Goal: Task Accomplishment & Management: Manage account settings

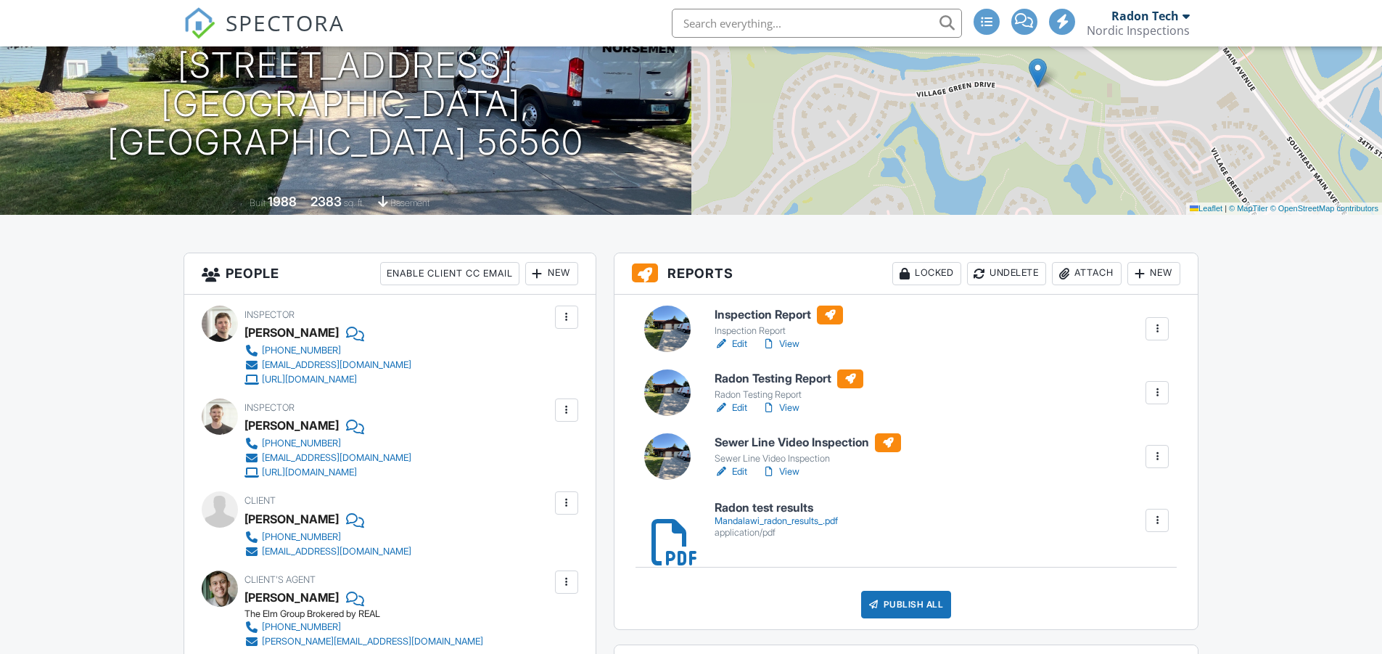
click at [790, 403] on link "View" at bounding box center [781, 408] width 38 height 15
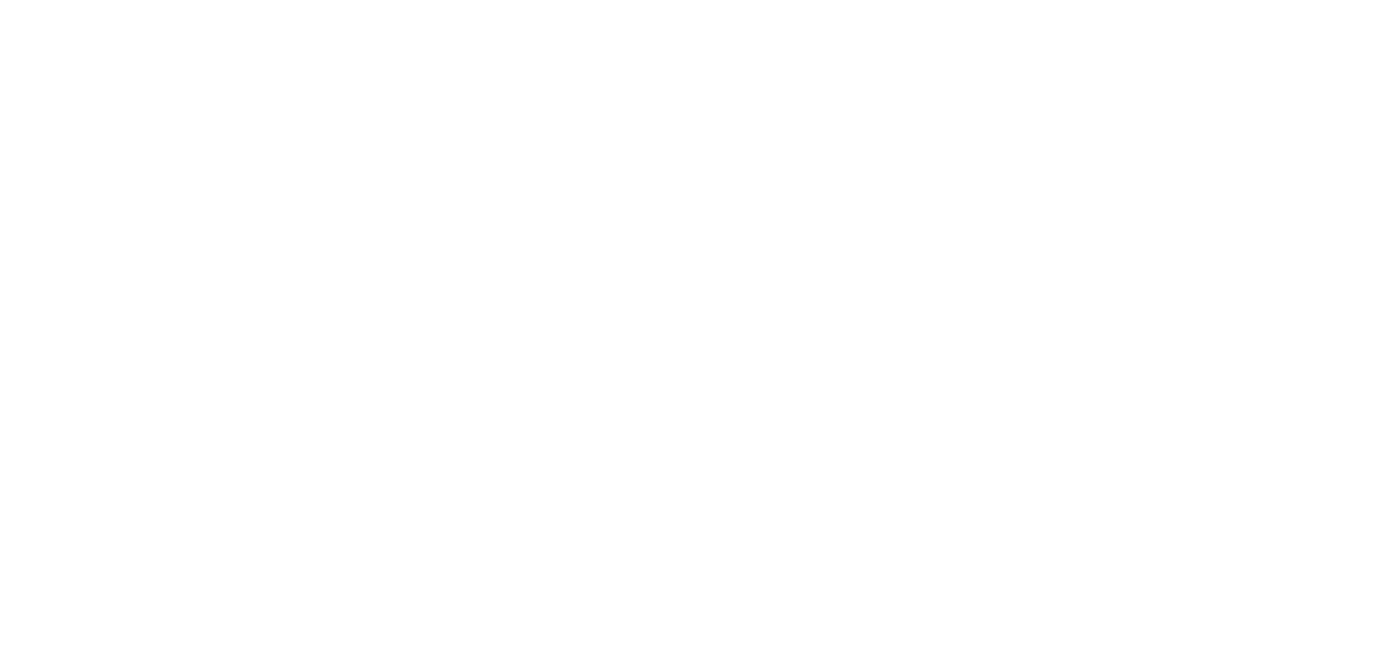
scroll to position [218, 0]
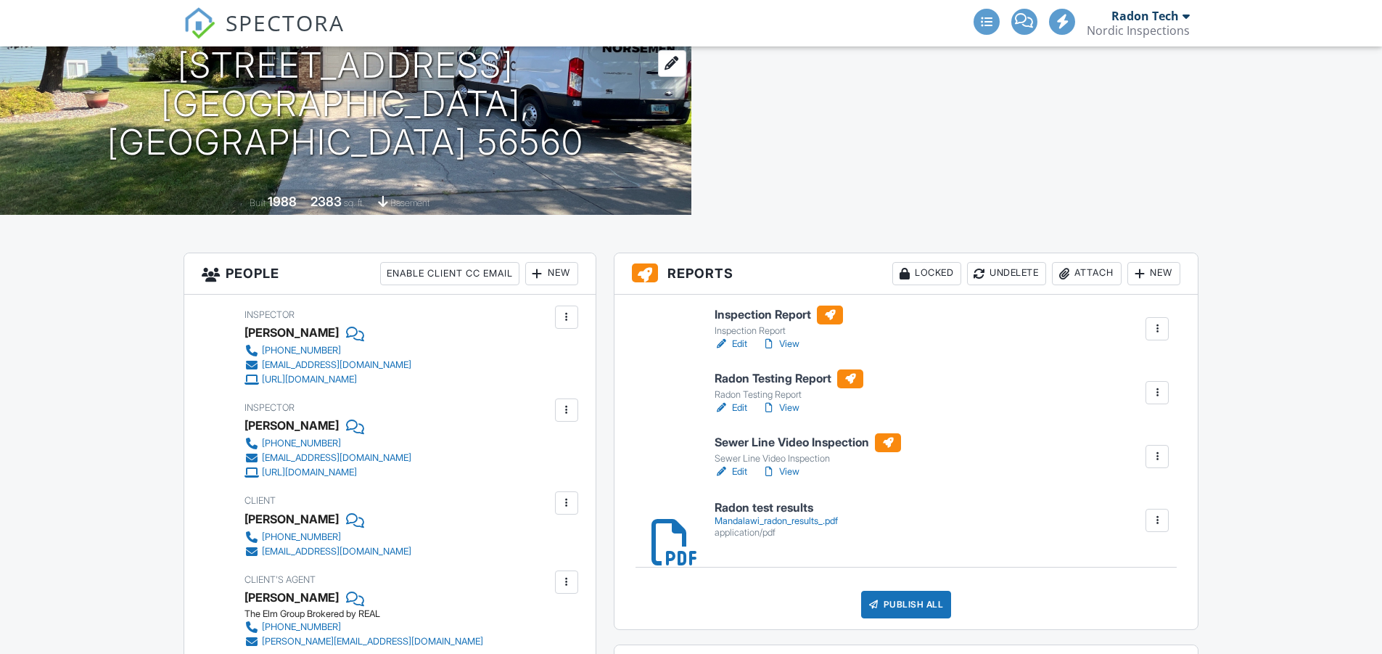
click at [340, 69] on h1 "3310 Village Green Dr Moorhead, MN 56560" at bounding box center [345, 103] width 645 height 115
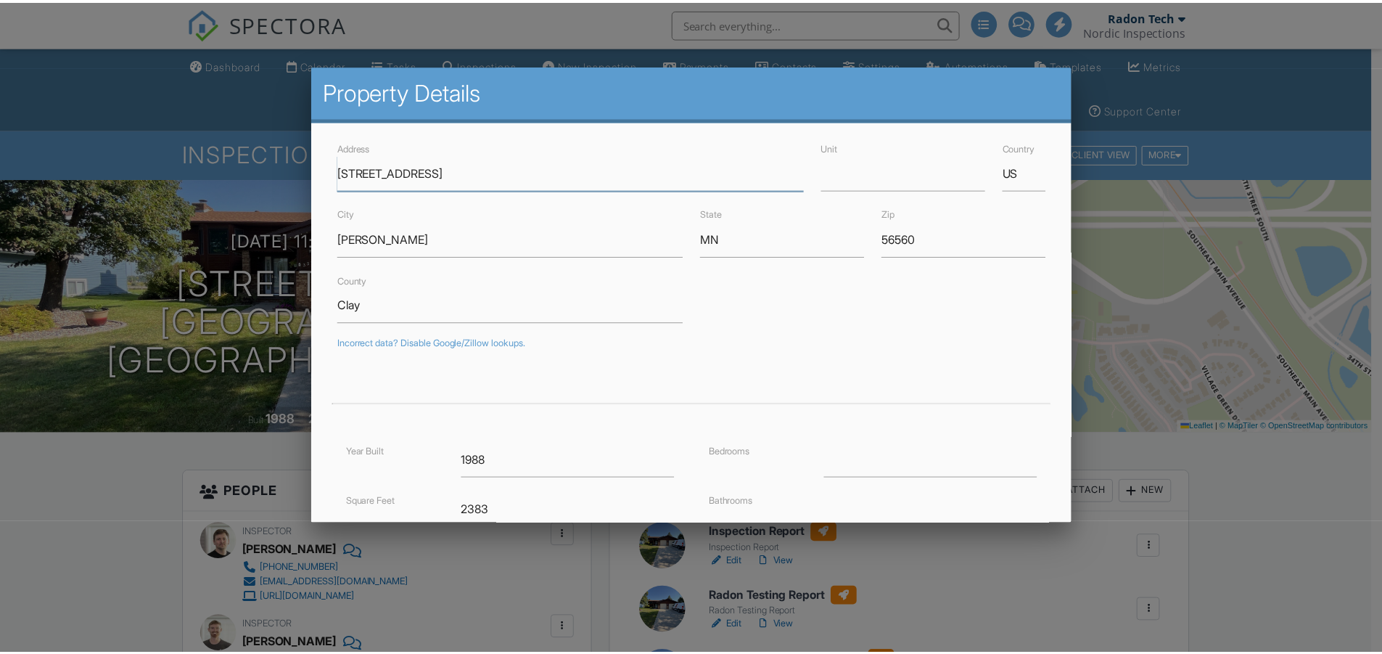
scroll to position [0, 0]
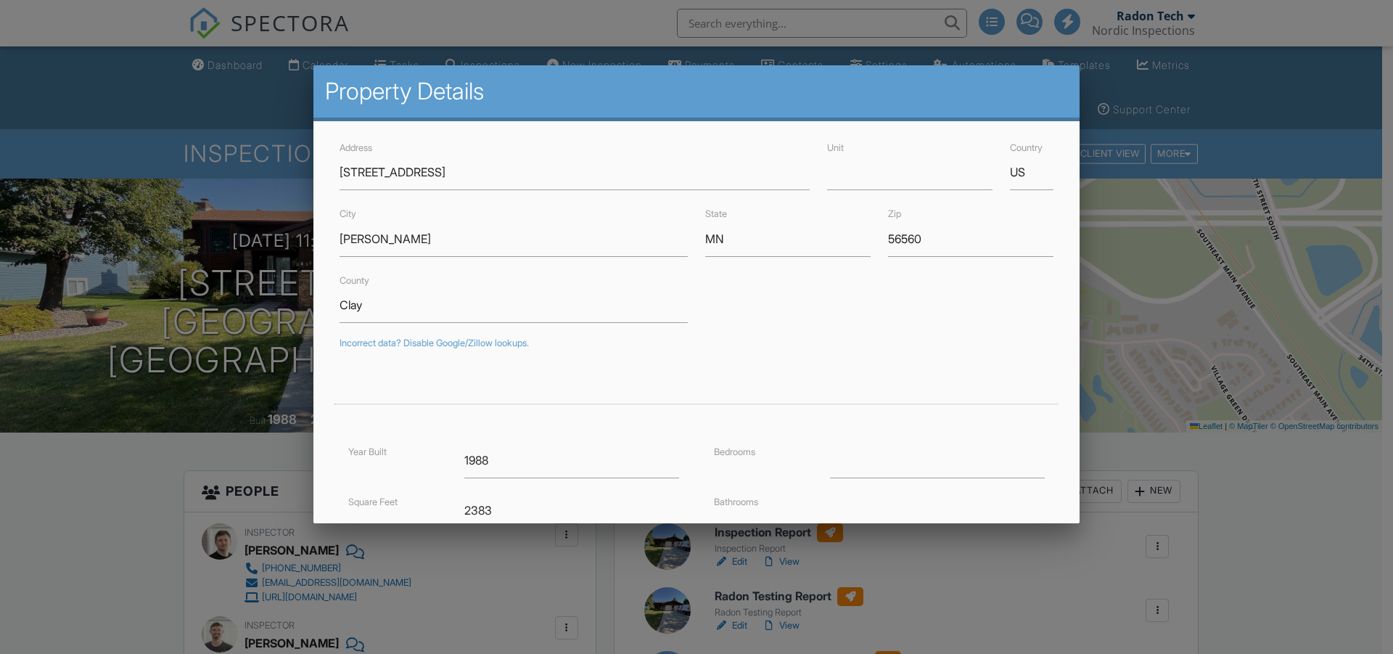
click at [98, 483] on div at bounding box center [696, 335] width 1393 height 817
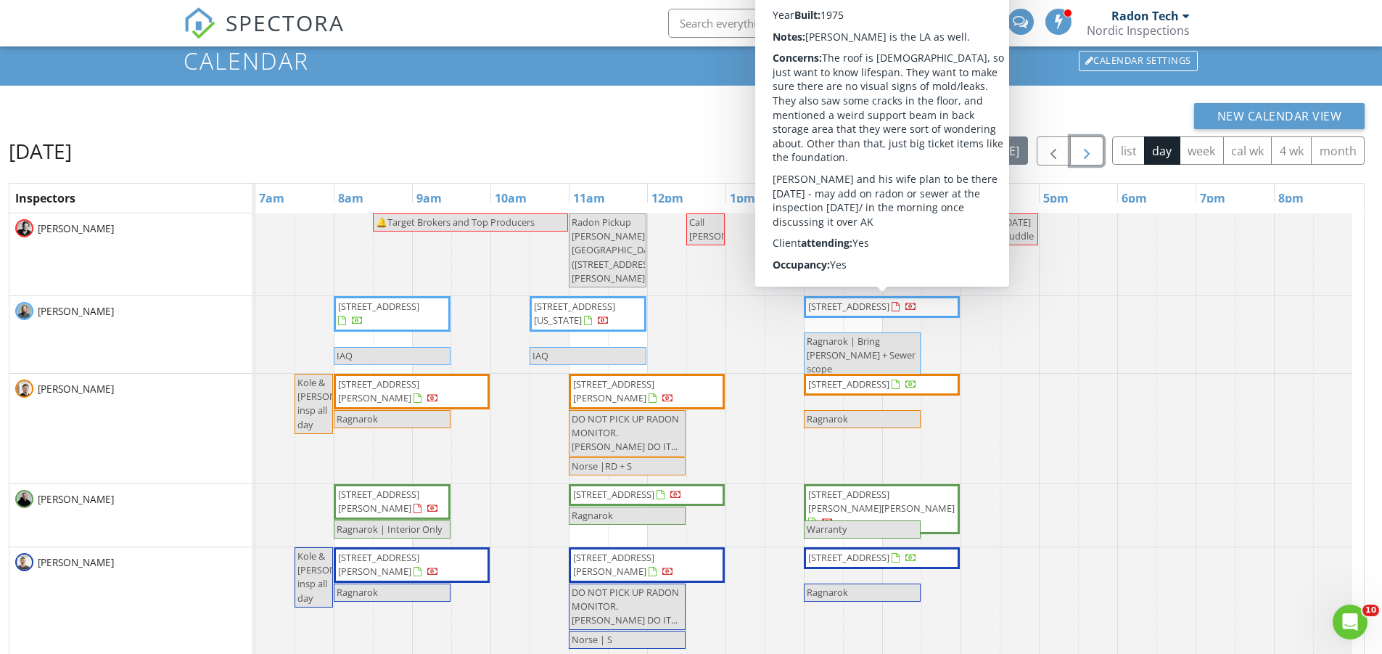
click at [1098, 151] on button "button" at bounding box center [1087, 151] width 34 height 30
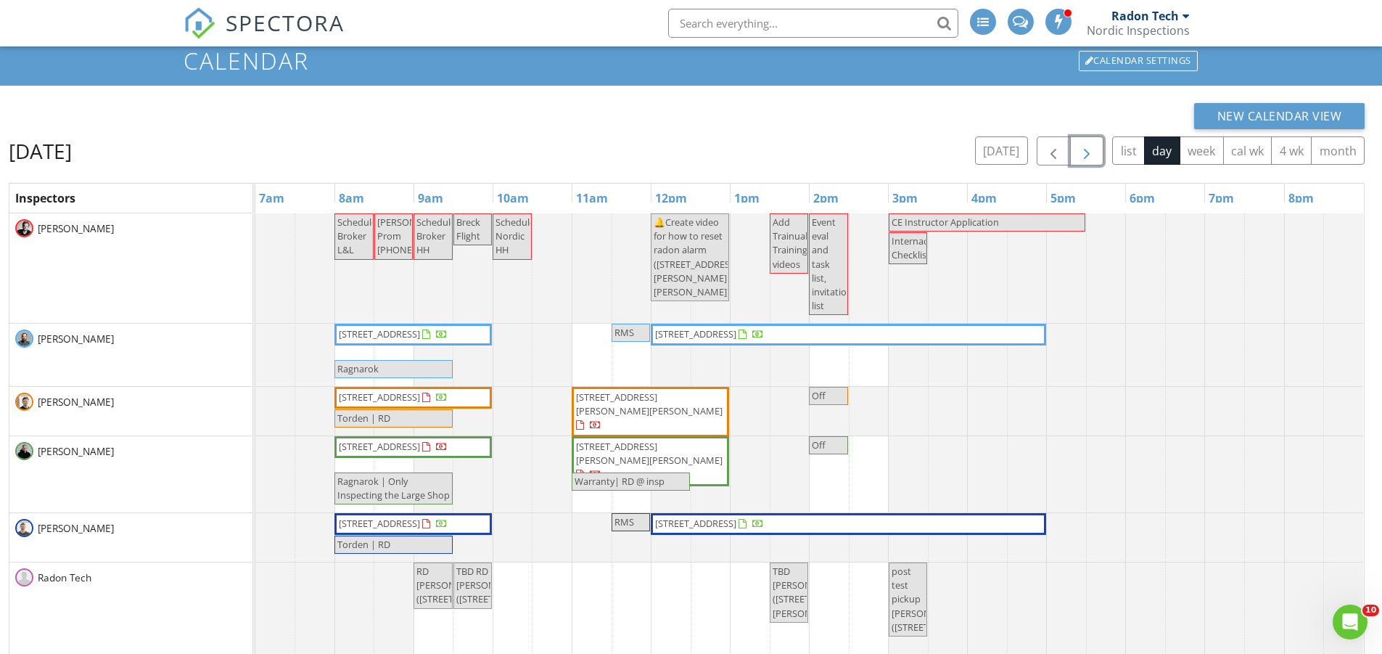
scroll to position [165, 0]
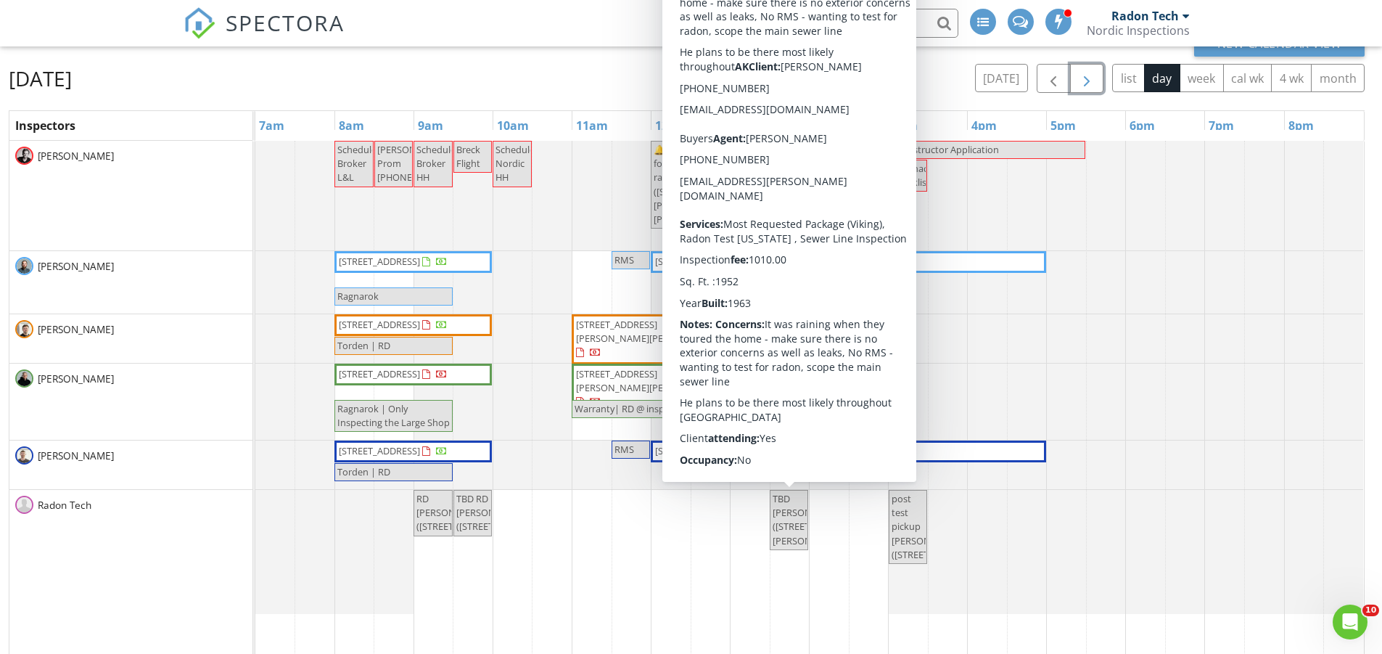
click at [786, 531] on span "TBD RD Miranda (1427 22nd Ave S, Moorhead)" at bounding box center [815, 519] width 84 height 55
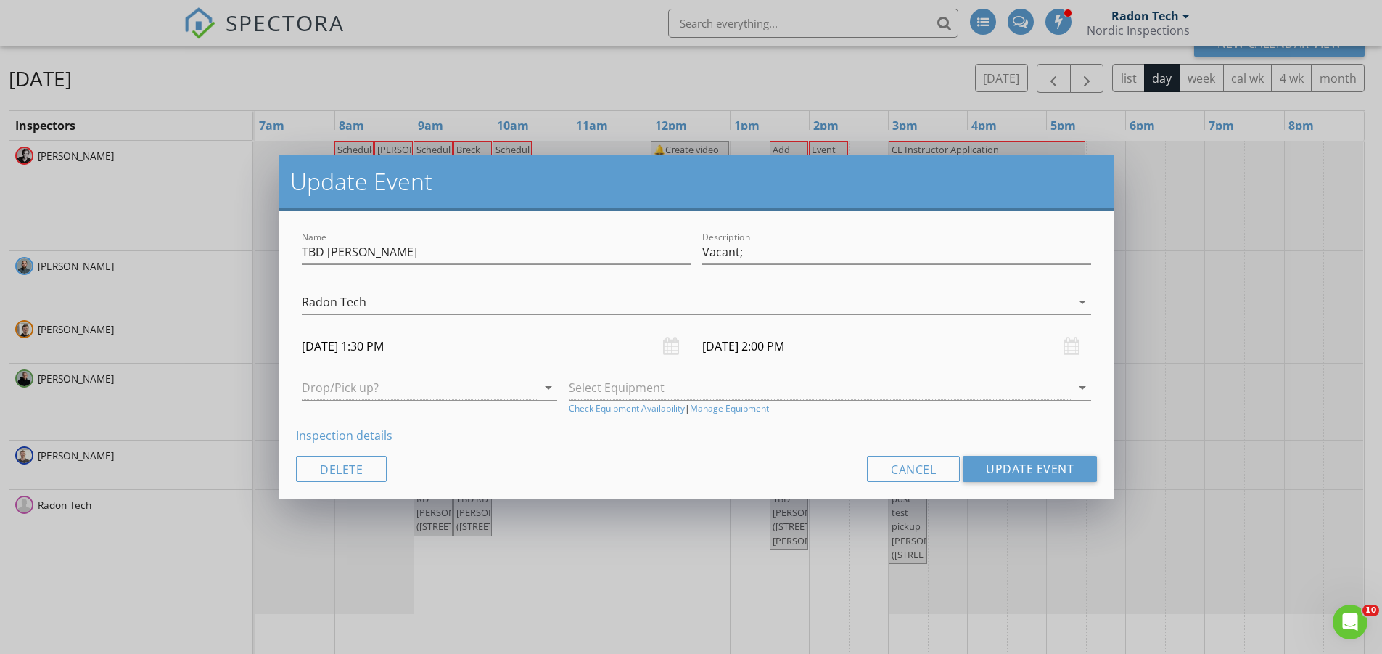
click at [381, 435] on link "Inspection details" at bounding box center [344, 435] width 97 height 16
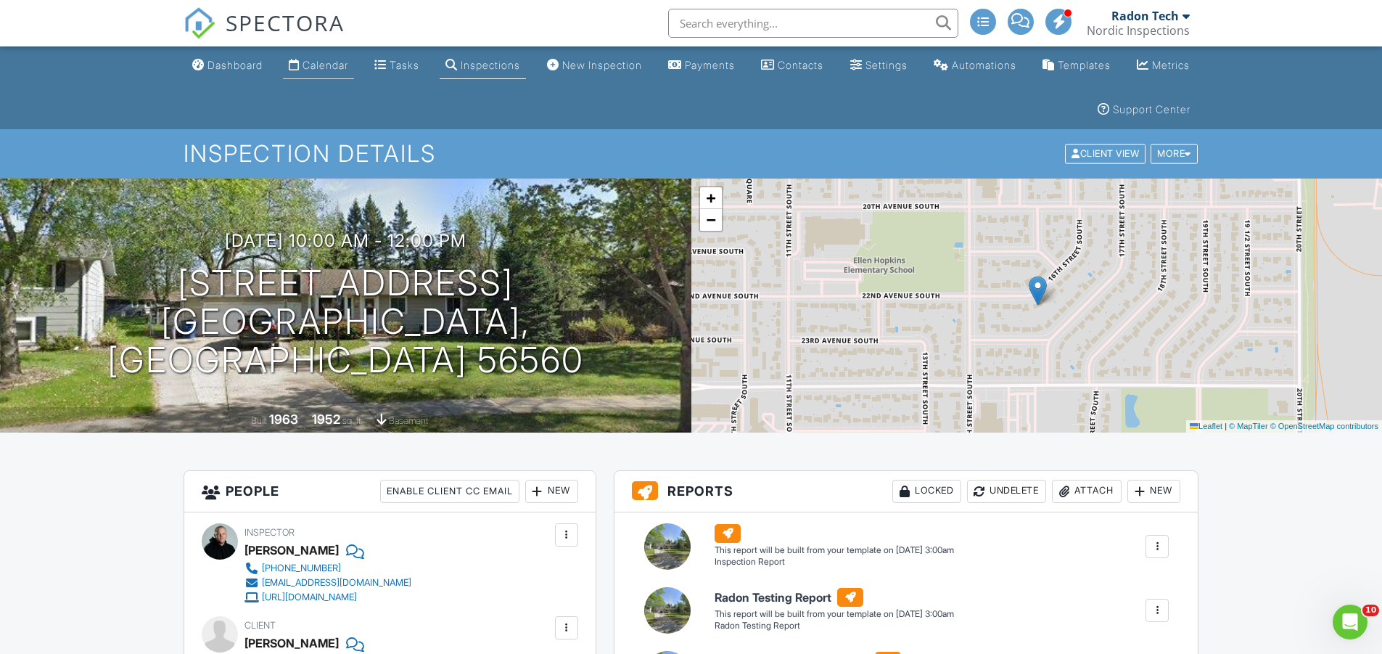
click at [342, 56] on link "Calendar" at bounding box center [318, 65] width 71 height 27
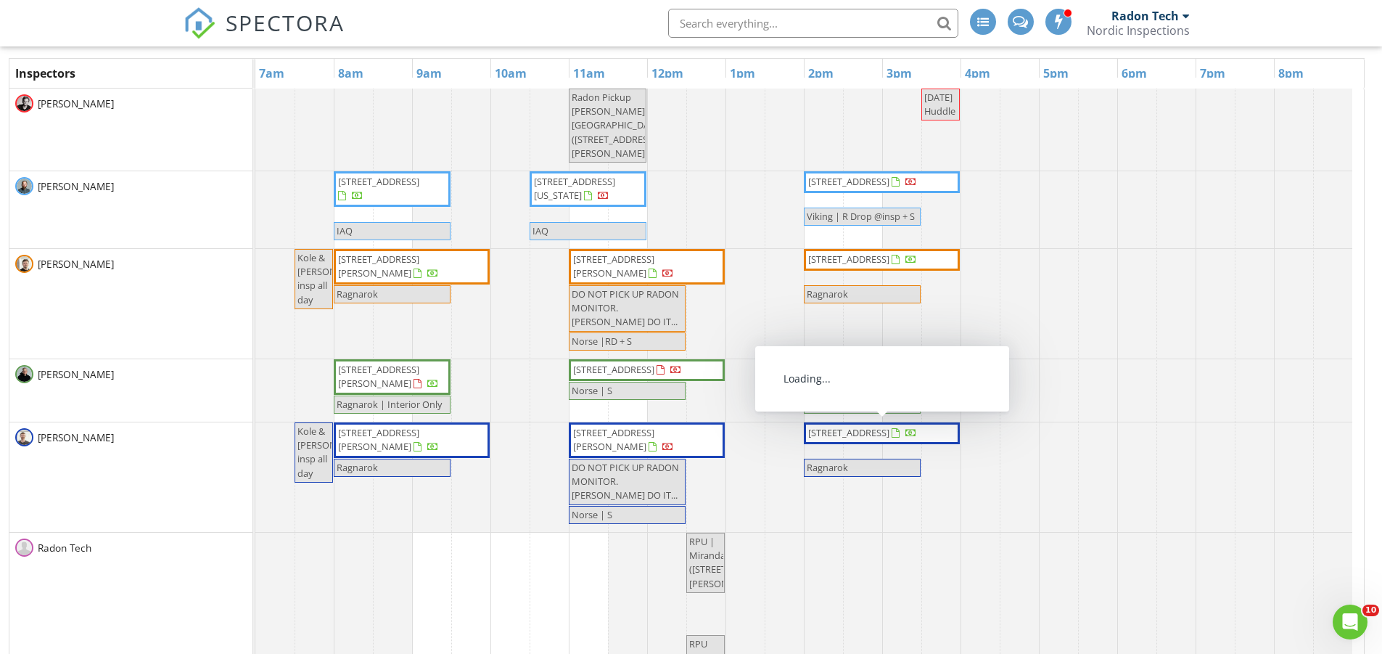
scroll to position [73, 0]
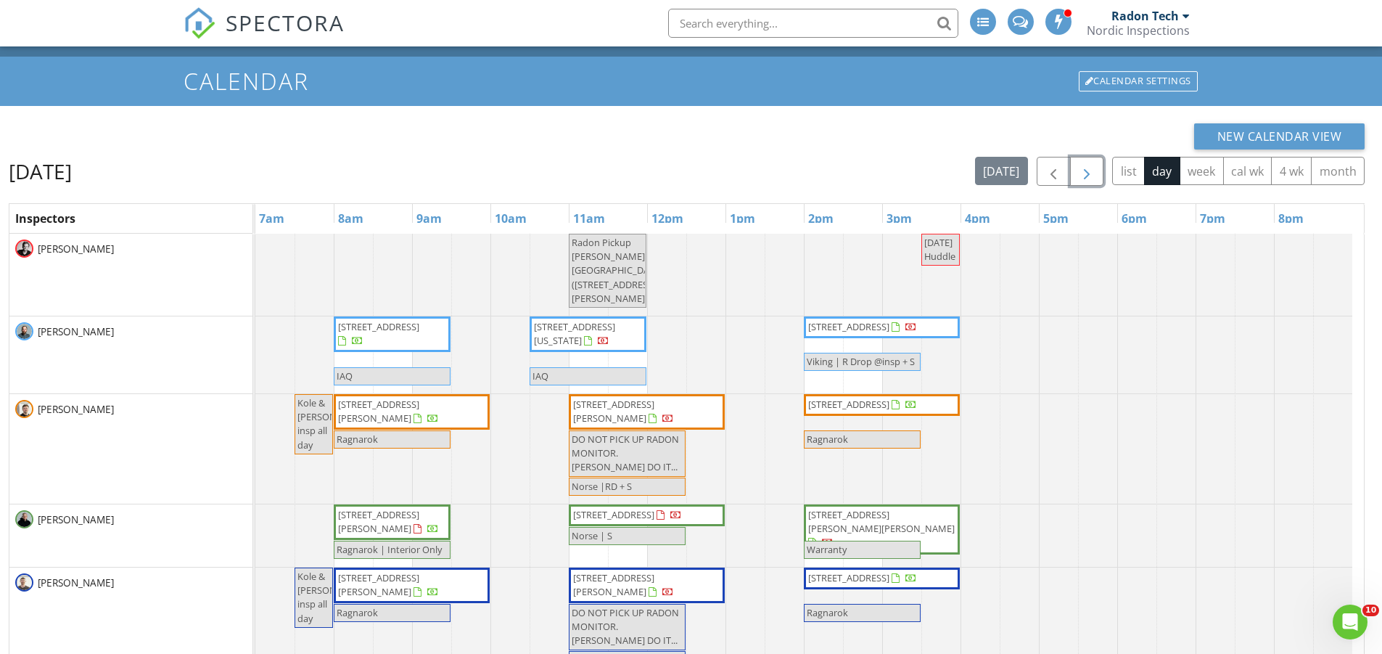
click at [1083, 168] on span "button" at bounding box center [1086, 171] width 17 height 17
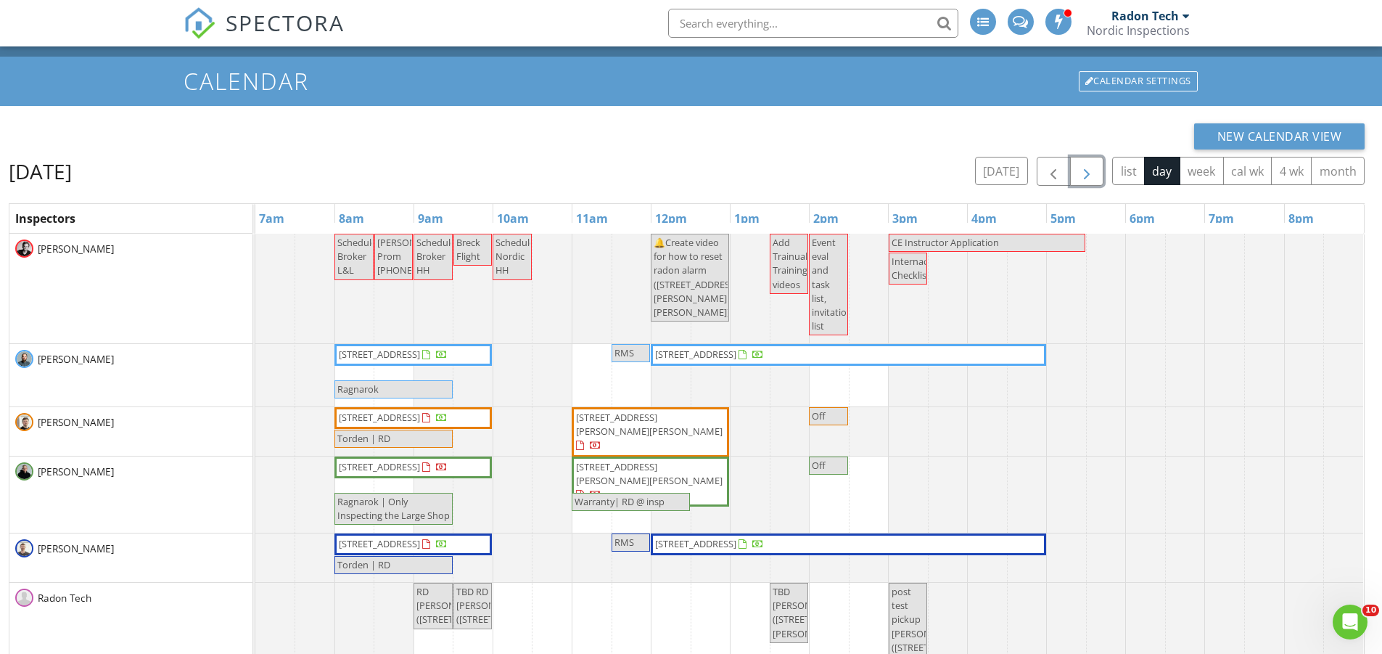
click at [1083, 168] on span "button" at bounding box center [1086, 171] width 17 height 17
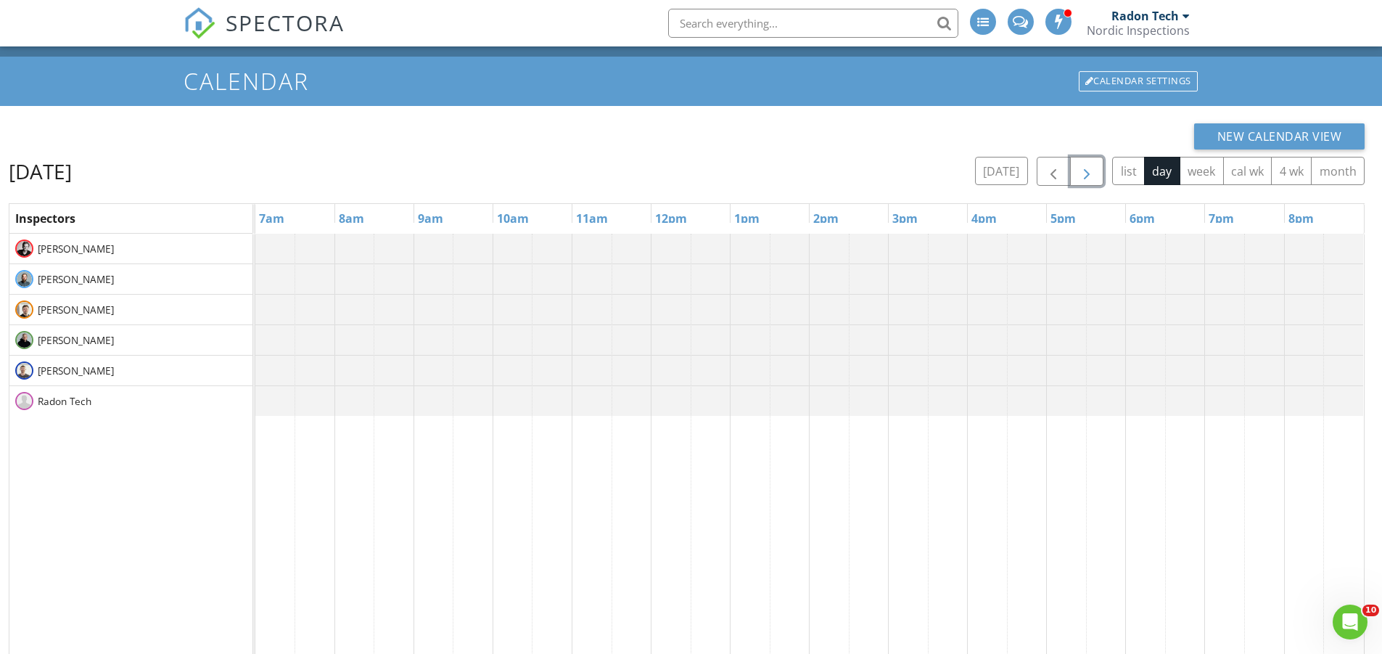
click at [1083, 168] on span "button" at bounding box center [1086, 171] width 17 height 17
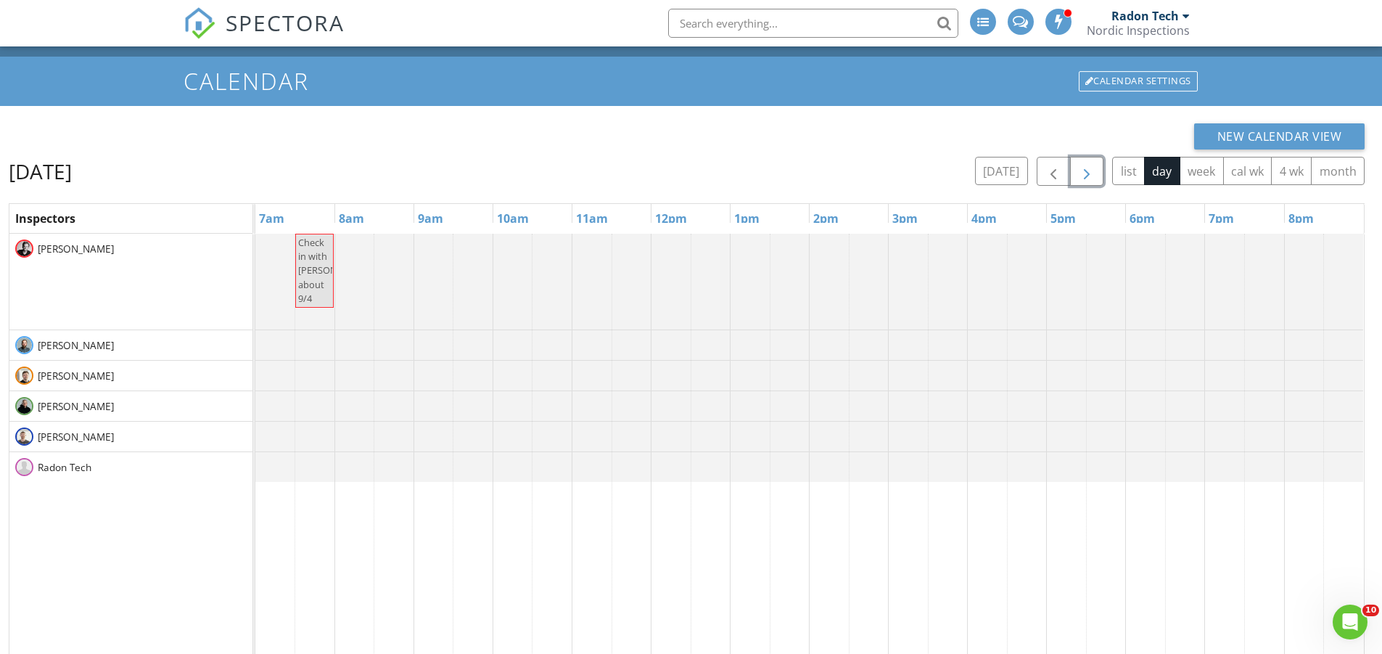
click at [1083, 168] on span "button" at bounding box center [1086, 171] width 17 height 17
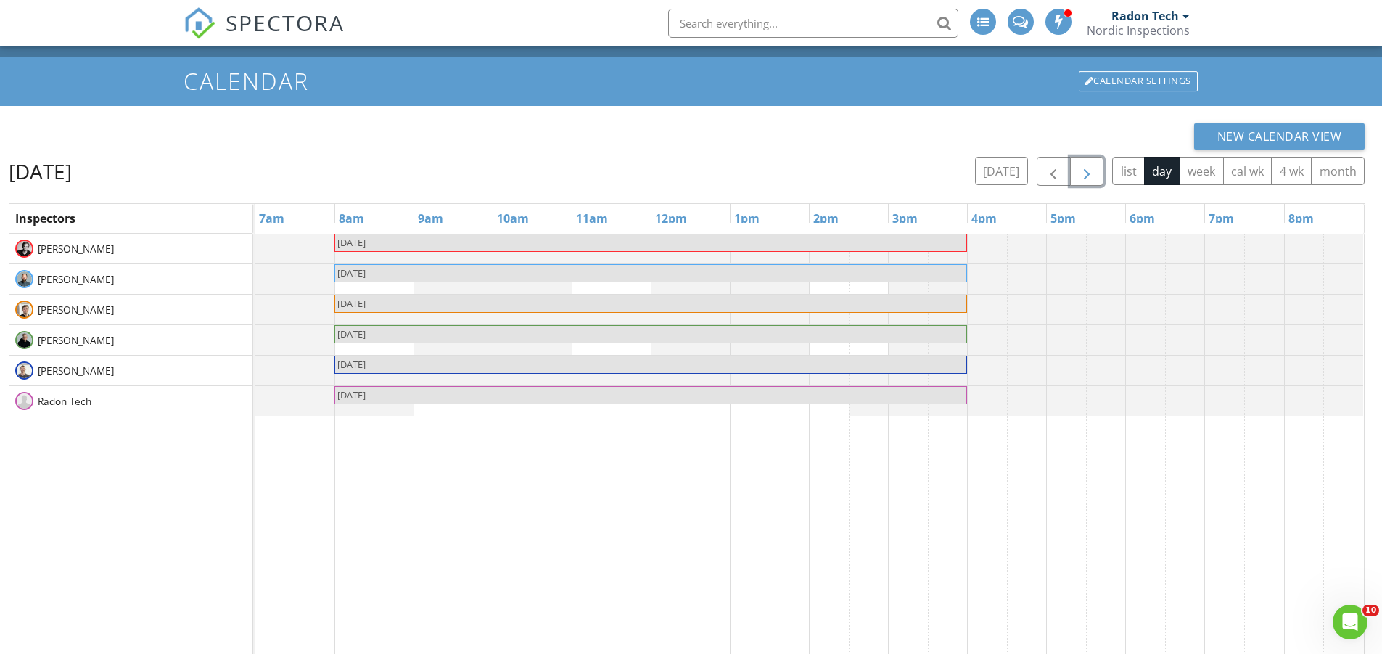
click at [1083, 168] on span "button" at bounding box center [1086, 171] width 17 height 17
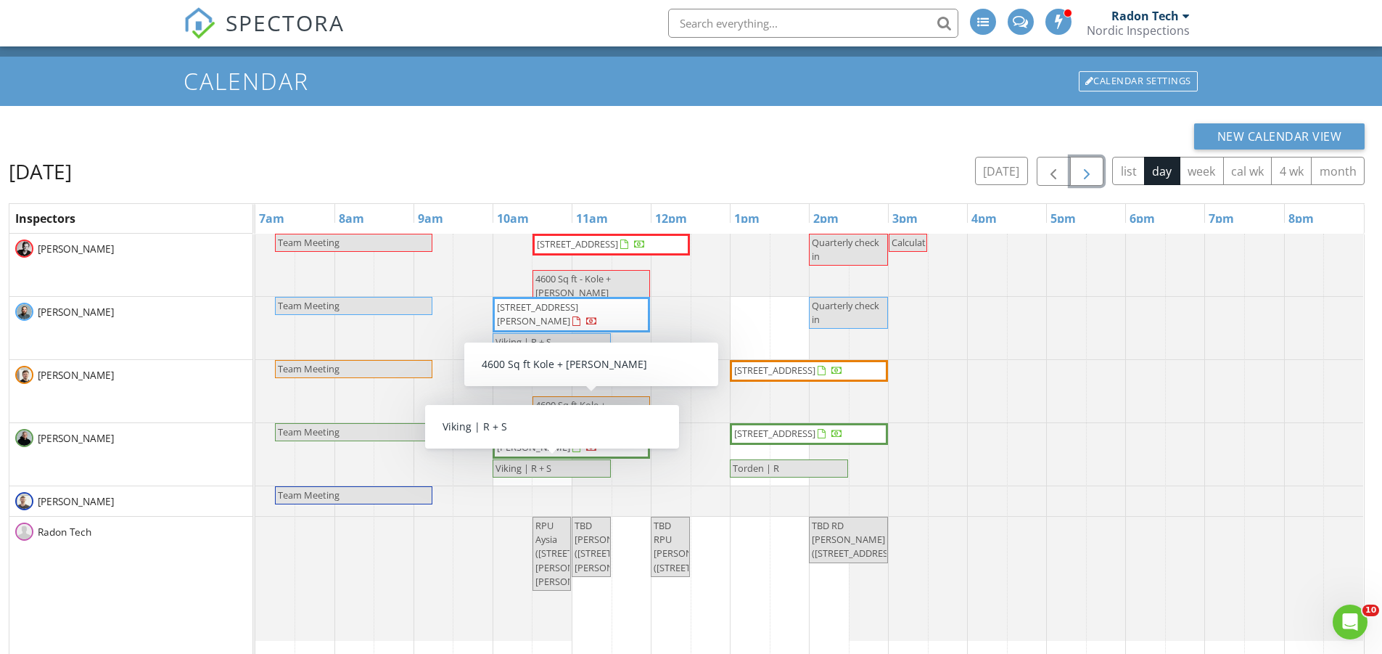
click at [578, 472] on span "Viking | R + S" at bounding box center [551, 469] width 115 height 14
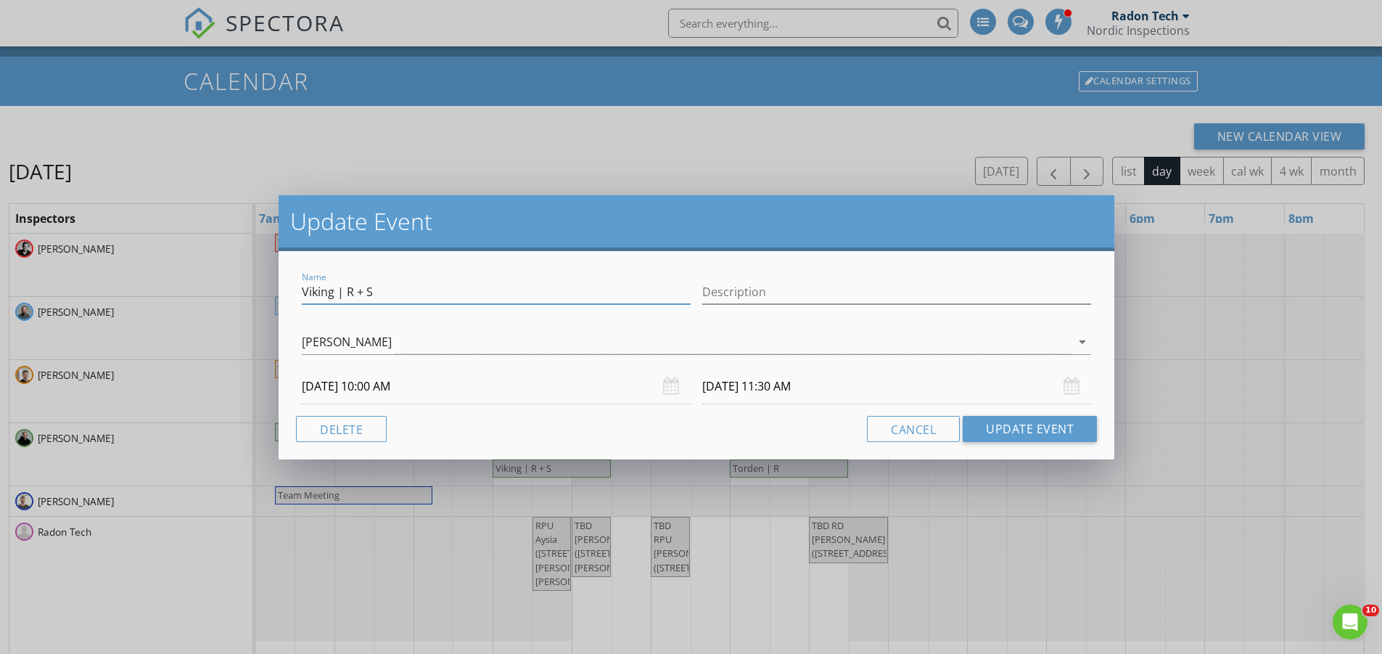
click at [353, 284] on input "Viking | R + S" at bounding box center [496, 292] width 389 height 24
type input "Viking | R-i + S"
click at [1012, 420] on button "Update Event" at bounding box center [1030, 429] width 134 height 26
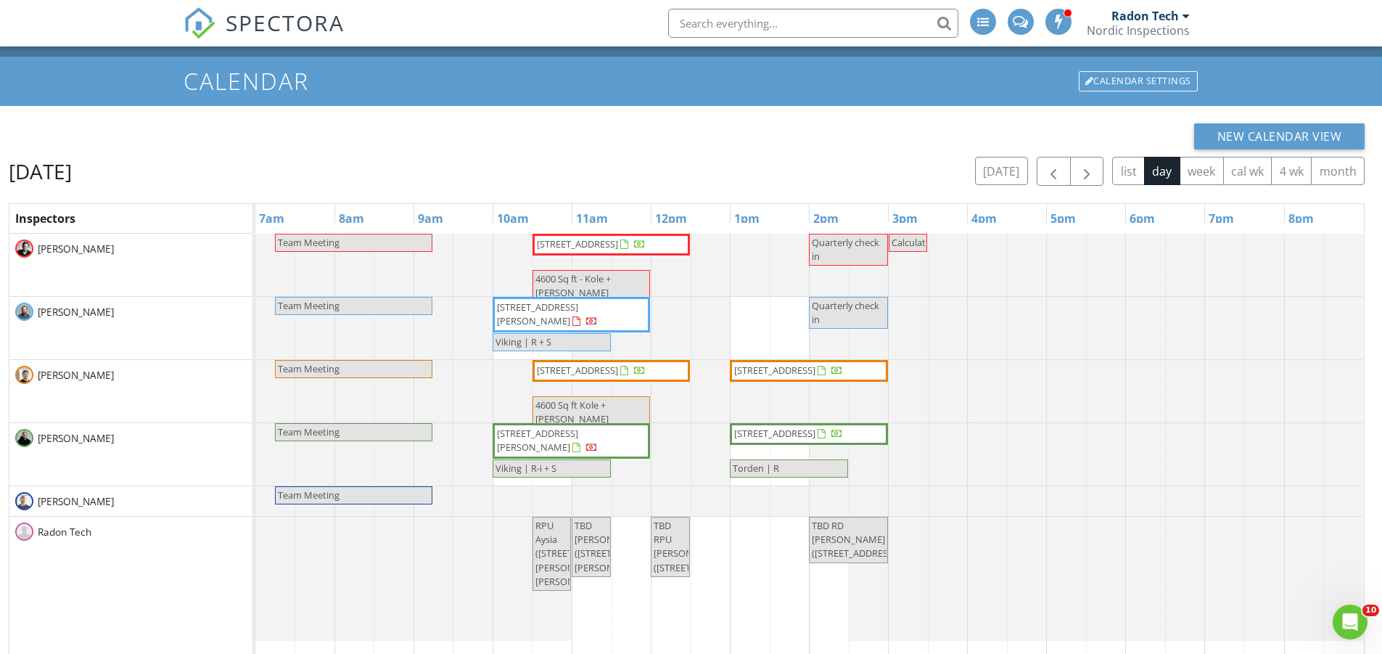
click at [587, 563] on span "TBD [PERSON_NAME] ([STREET_ADDRESS][PERSON_NAME])" at bounding box center [617, 546] width 84 height 55
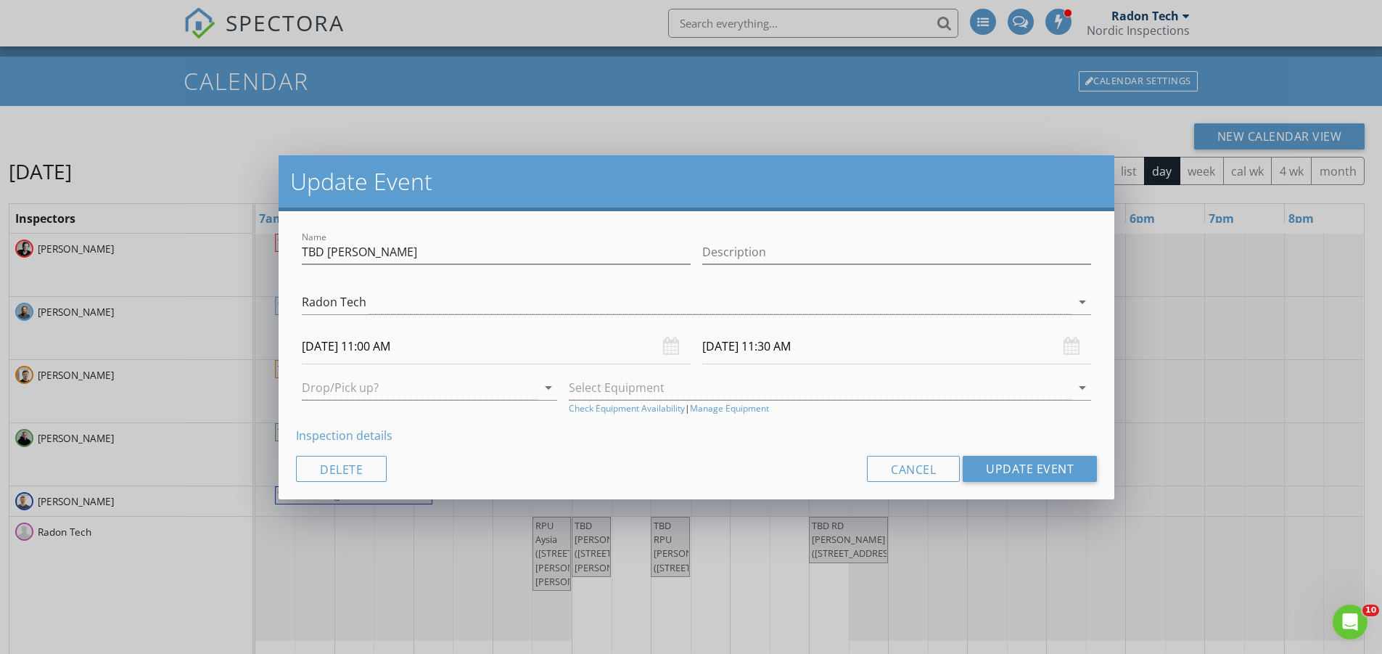
click at [350, 432] on link "Inspection details" at bounding box center [344, 435] width 97 height 16
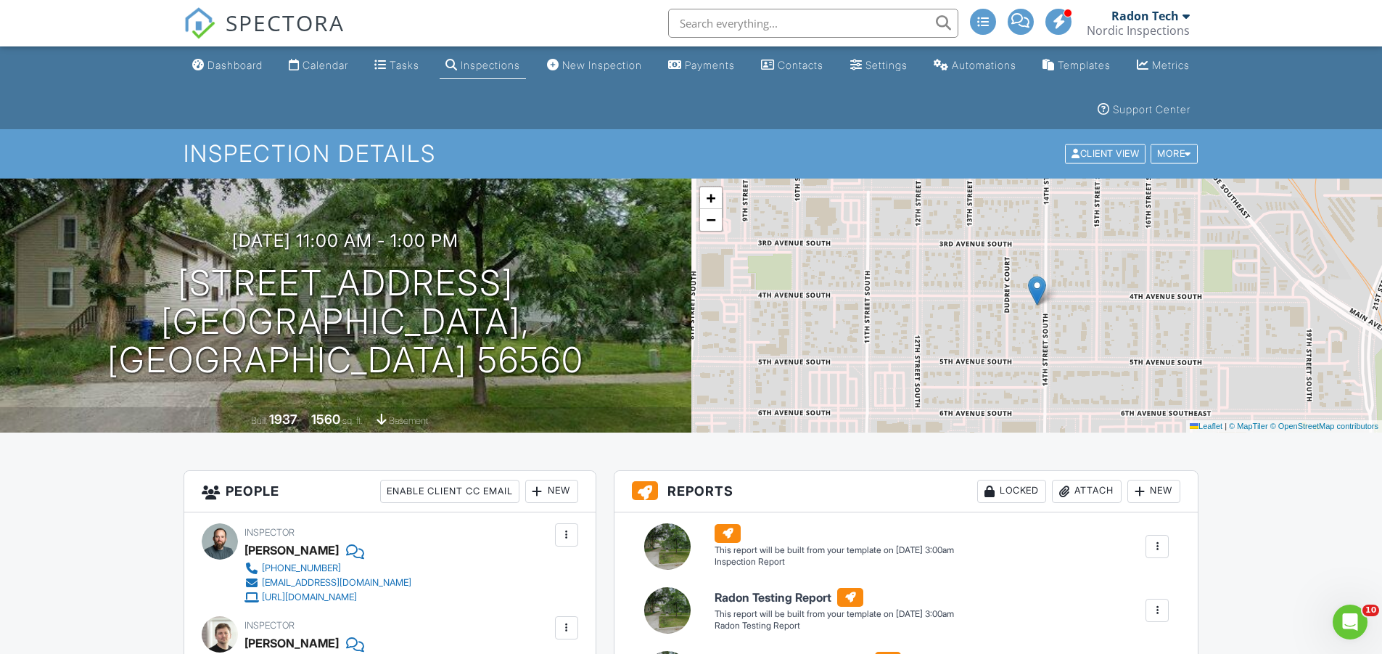
click at [327, 66] on div "Calendar" at bounding box center [326, 65] width 46 height 12
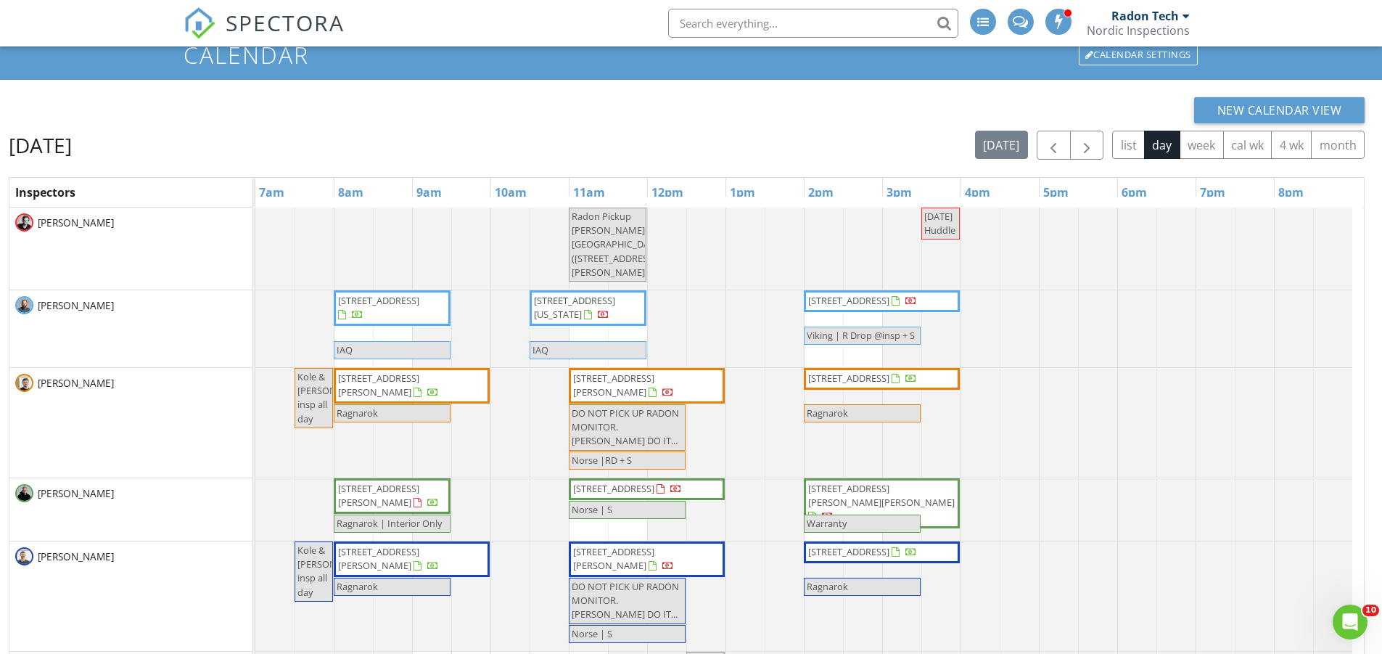
scroll to position [93, 0]
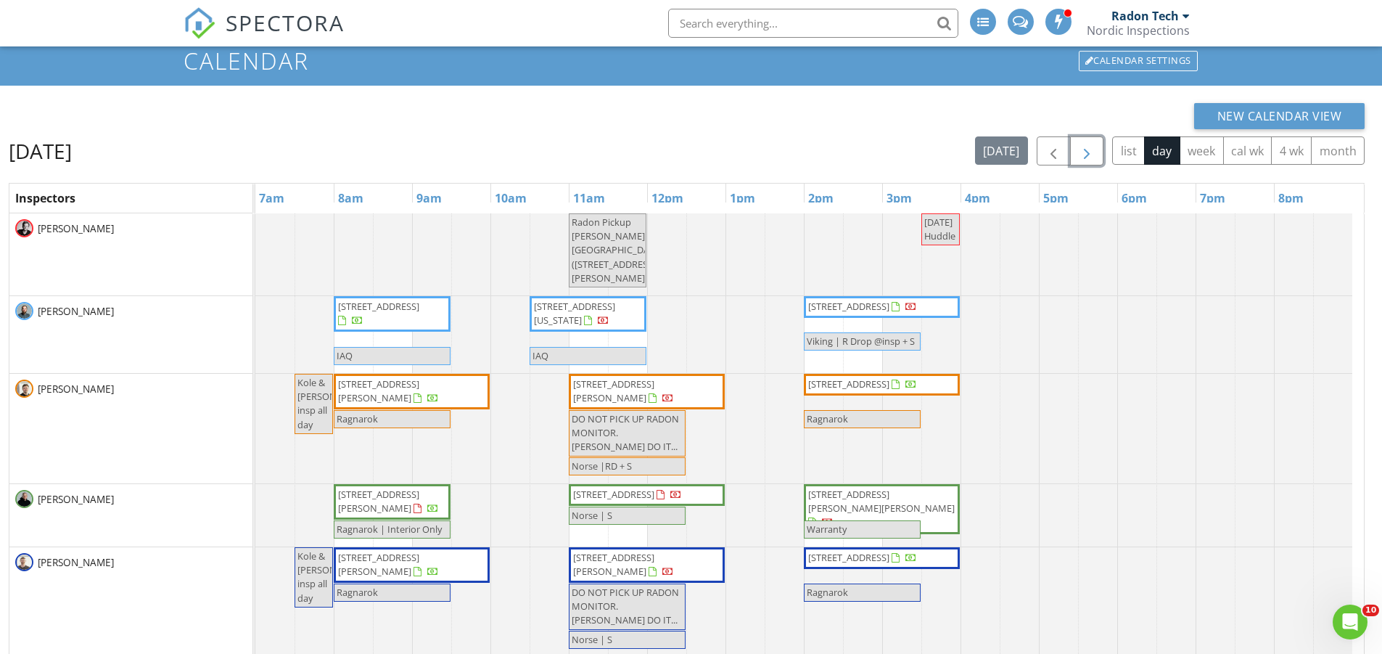
click at [1096, 147] on button "button" at bounding box center [1087, 151] width 34 height 30
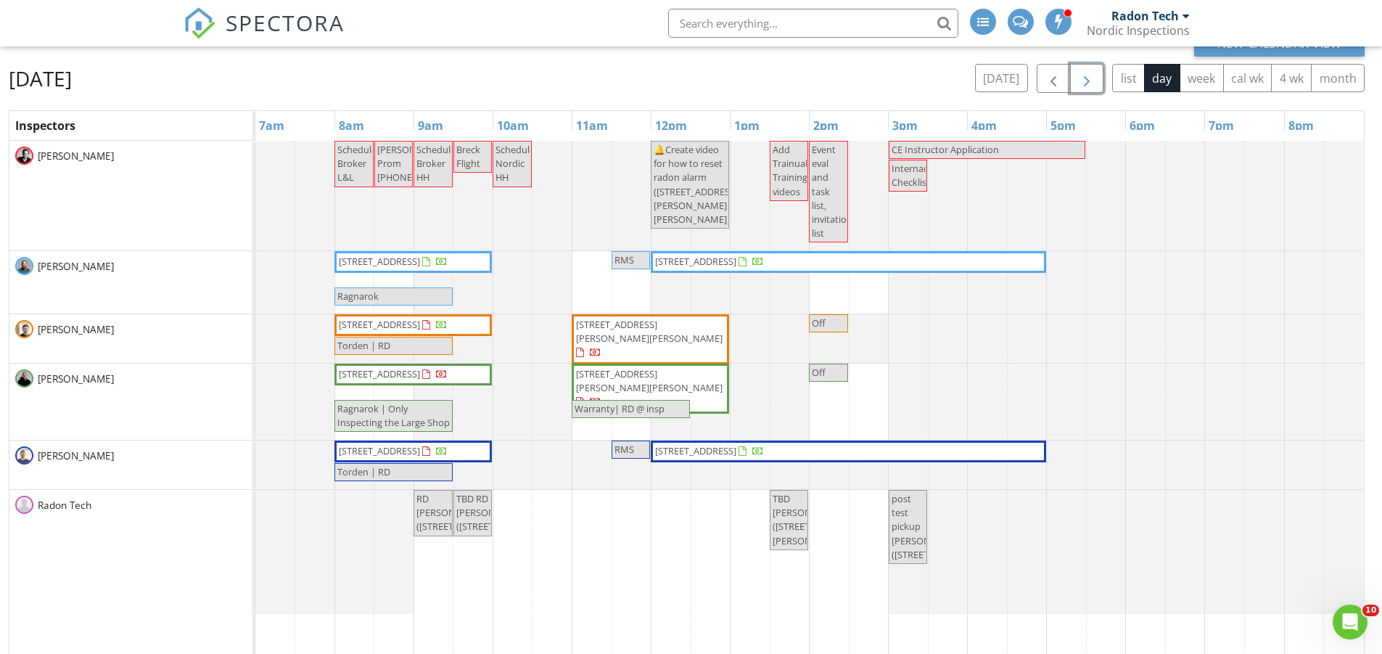
scroll to position [93, 0]
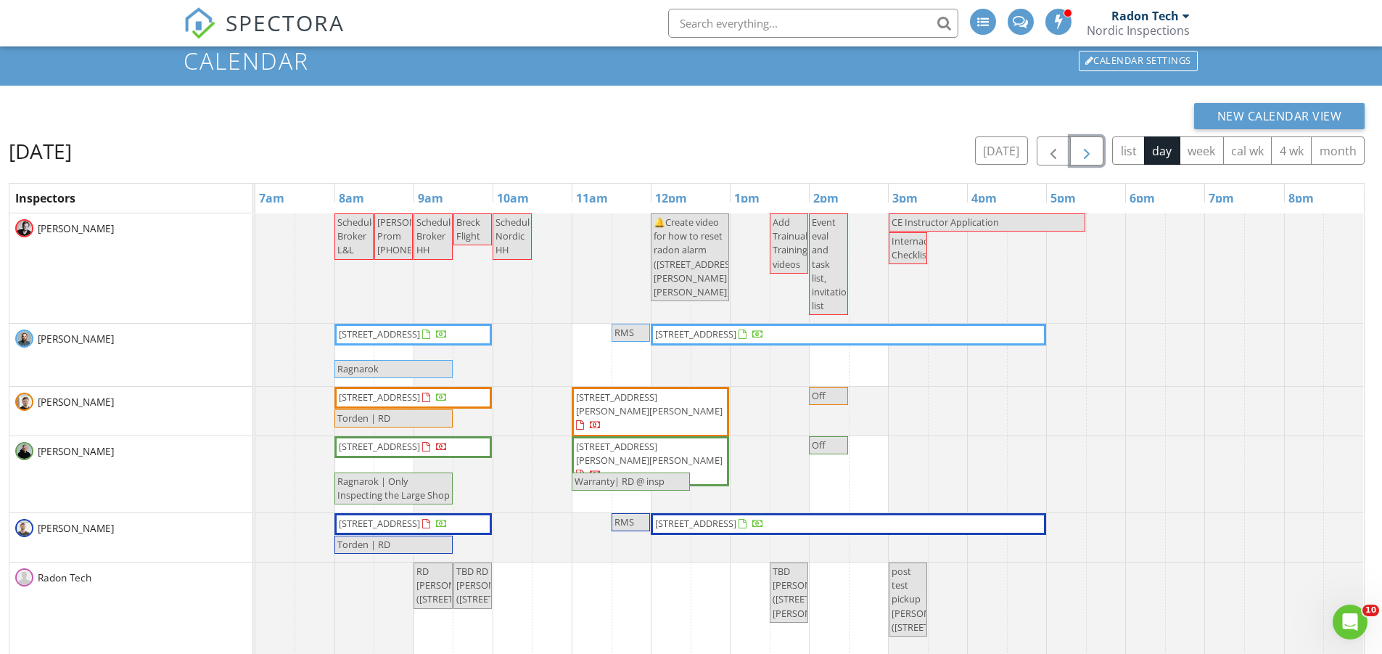
click at [1101, 151] on button "button" at bounding box center [1087, 151] width 34 height 30
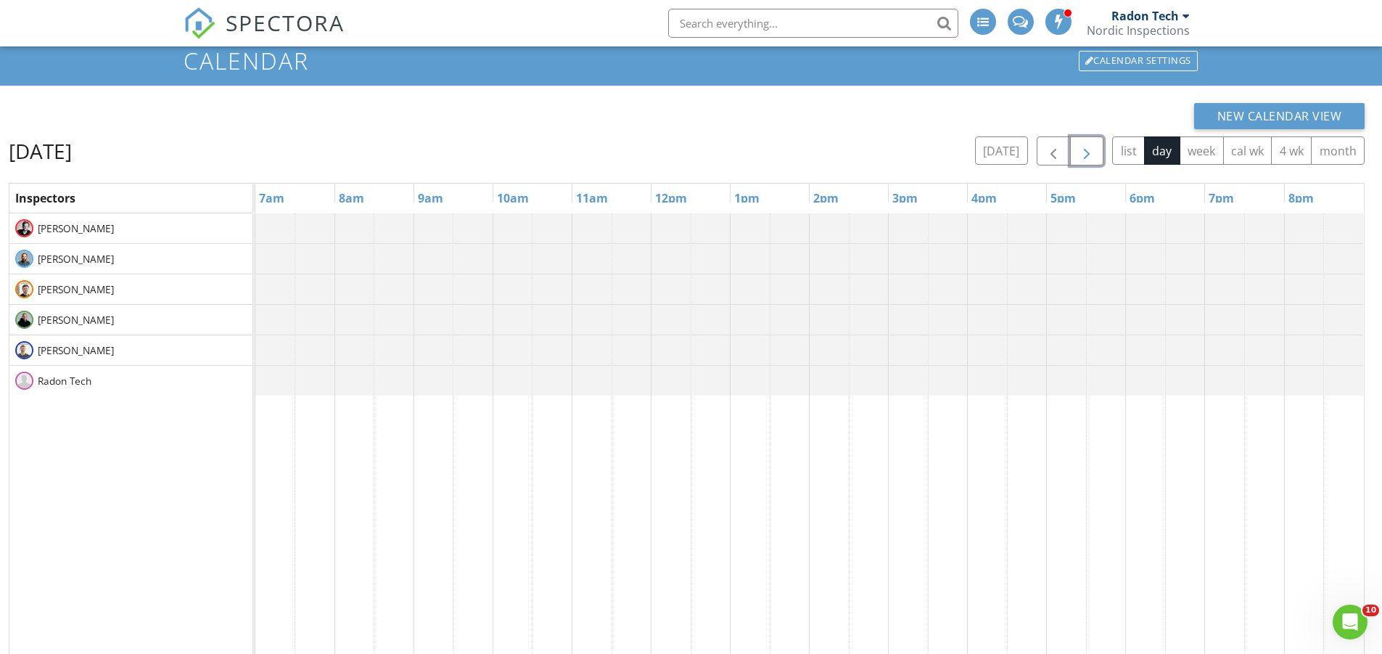
click at [1101, 151] on button "button" at bounding box center [1087, 151] width 34 height 30
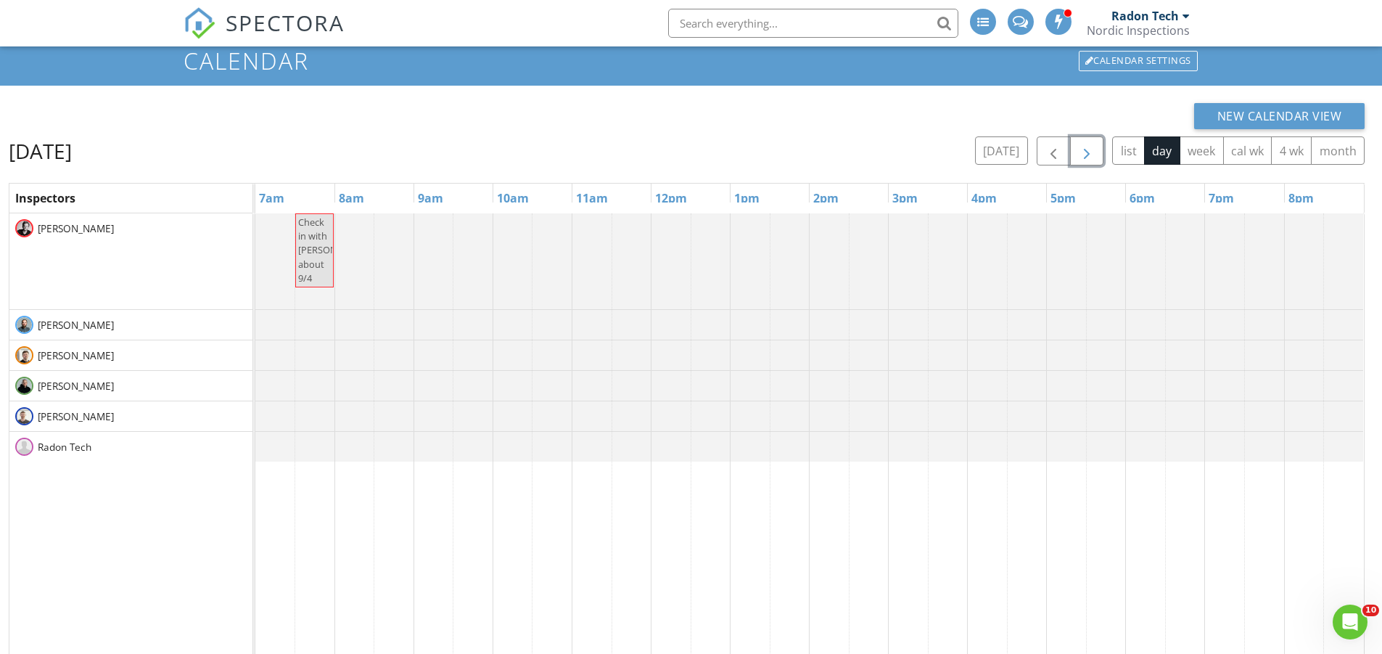
click at [1101, 151] on button "button" at bounding box center [1087, 151] width 34 height 30
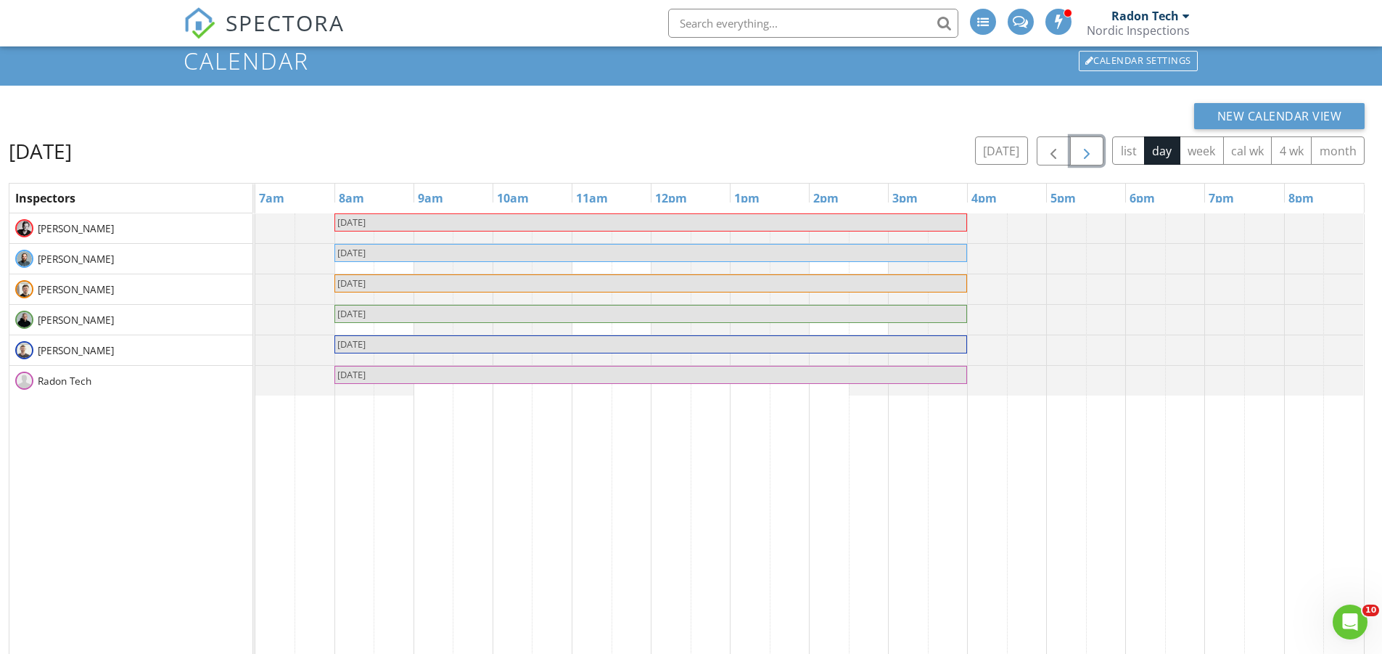
click at [1090, 149] on span "button" at bounding box center [1086, 151] width 17 height 17
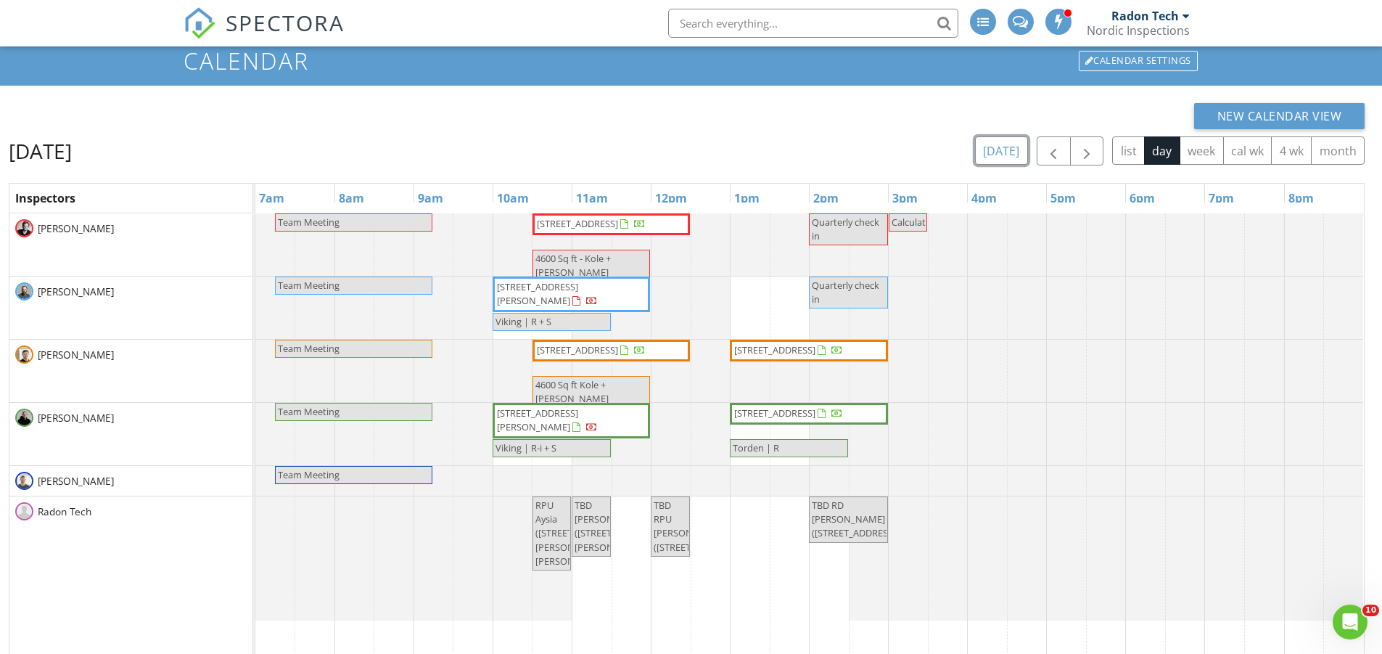
click at [1006, 147] on button "[DATE]" at bounding box center [1001, 150] width 53 height 28
